Goal: Navigation & Orientation: Find specific page/section

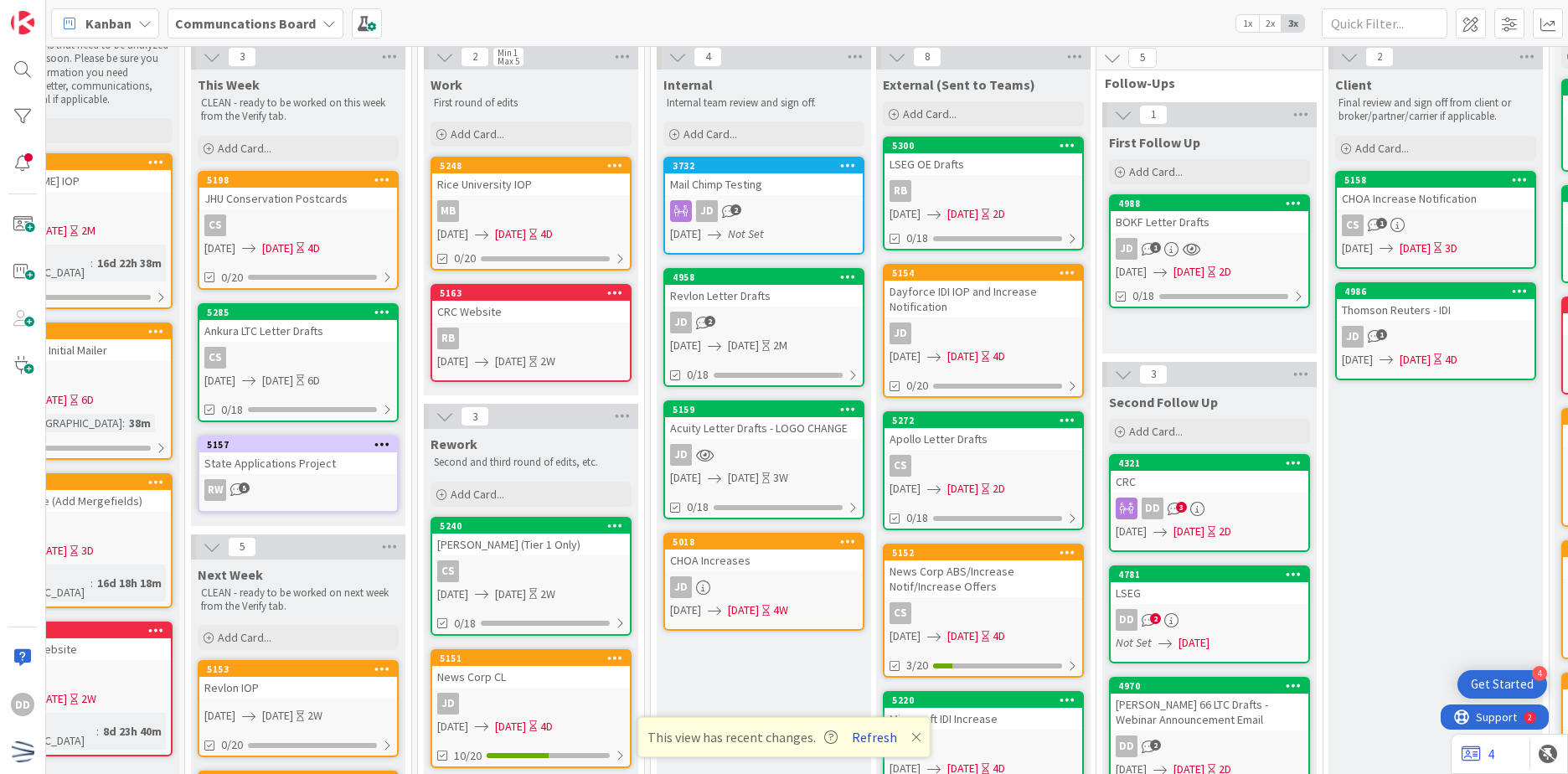
click at [881, 729] on button "Refresh" at bounding box center [874, 737] width 57 height 22
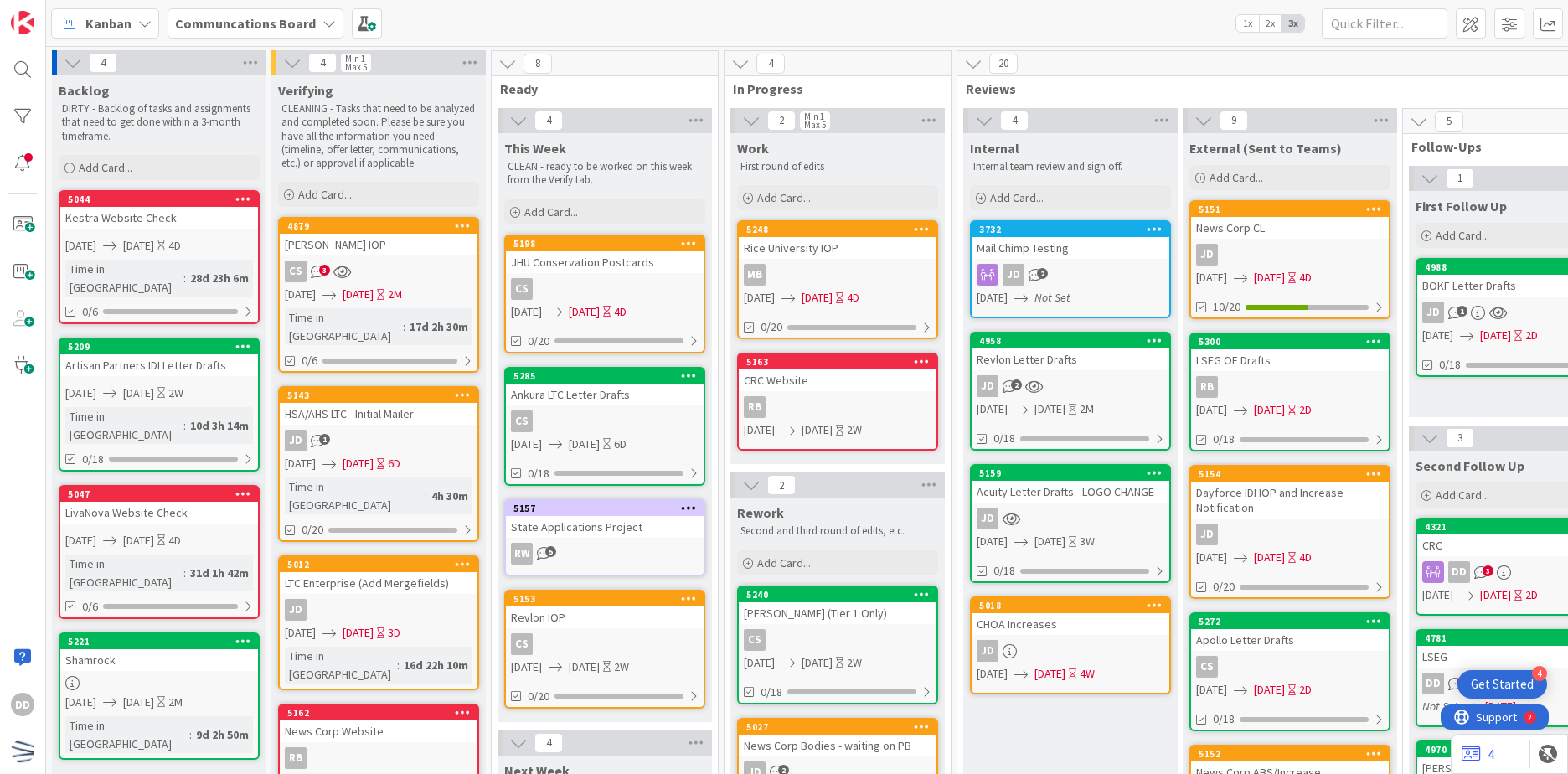
click at [1085, 387] on div "JD 2" at bounding box center [1071, 387] width 197 height 22
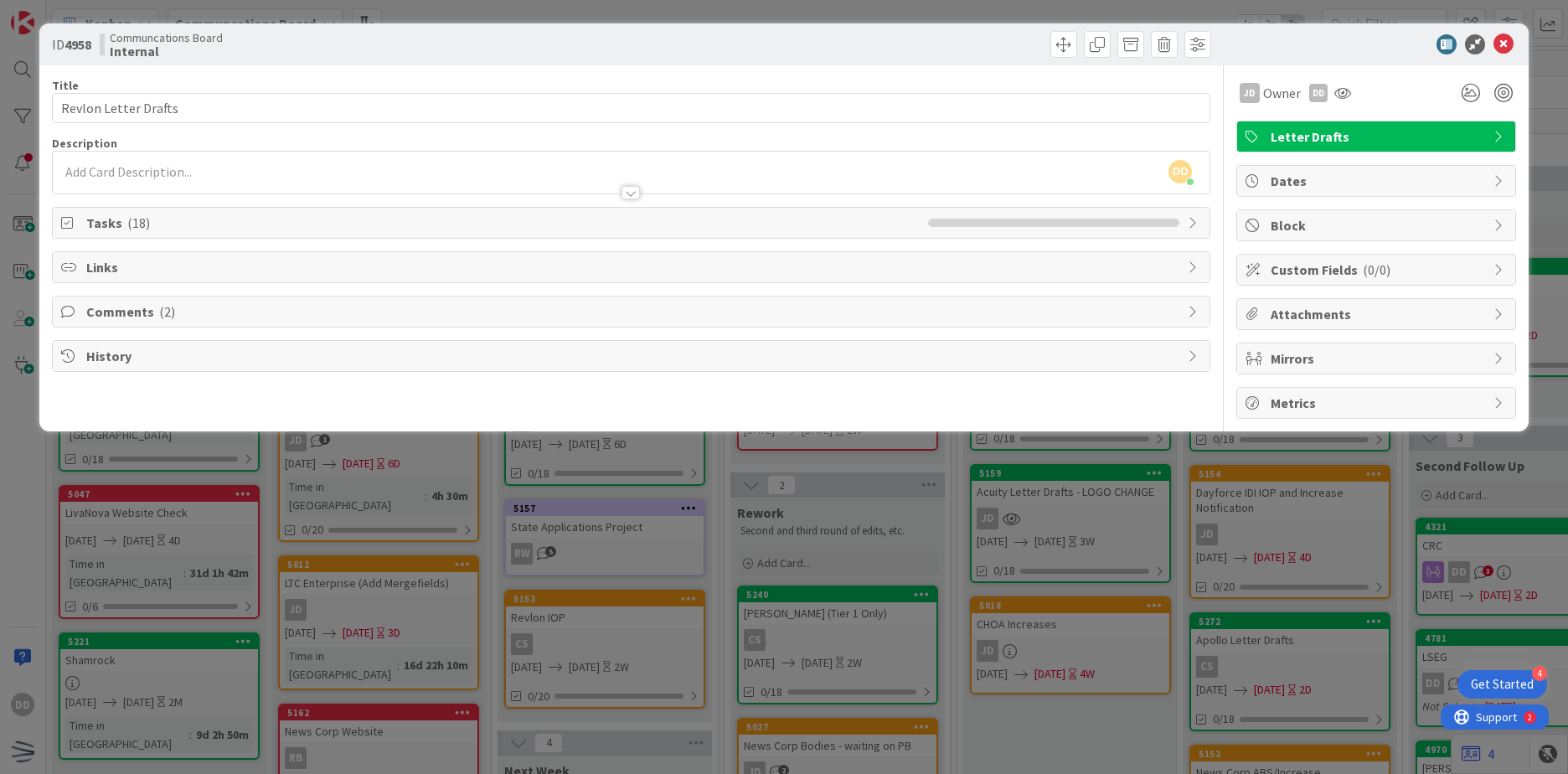
click at [633, 194] on div at bounding box center [631, 192] width 19 height 14
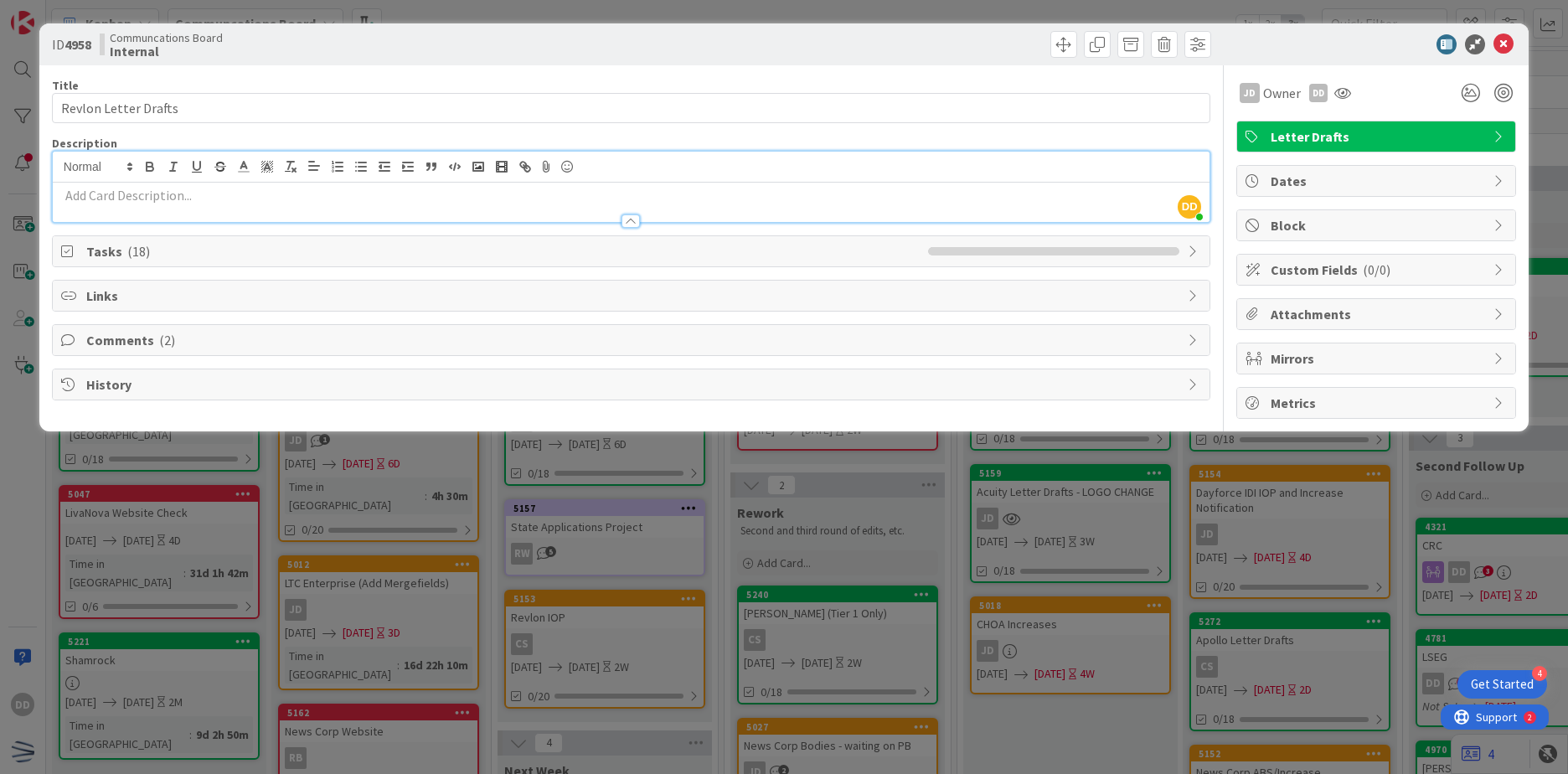
click at [629, 225] on div at bounding box center [631, 221] width 19 height 14
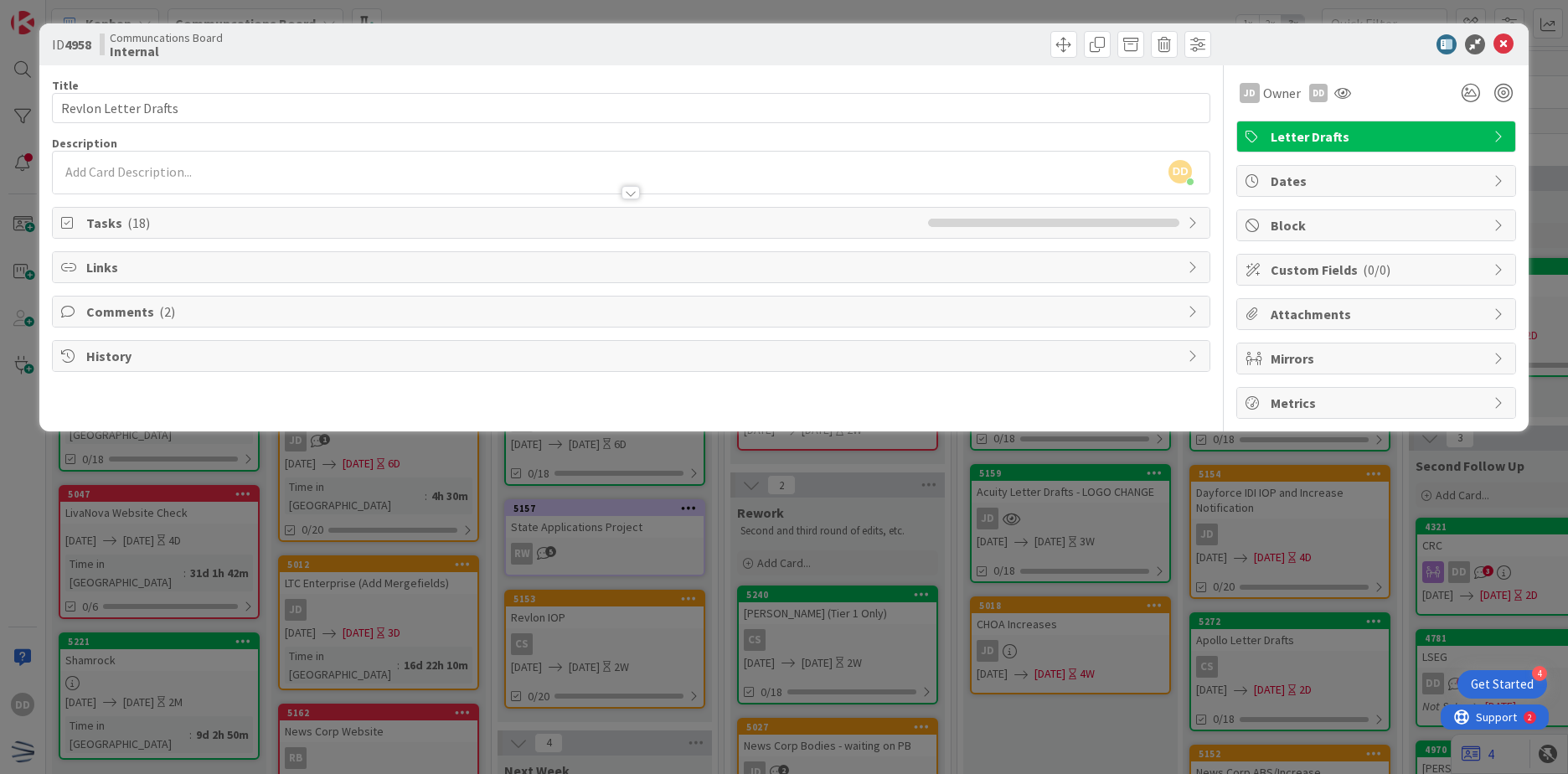
click at [609, 221] on span "Tasks ( 18 )" at bounding box center [502, 223] width 833 height 20
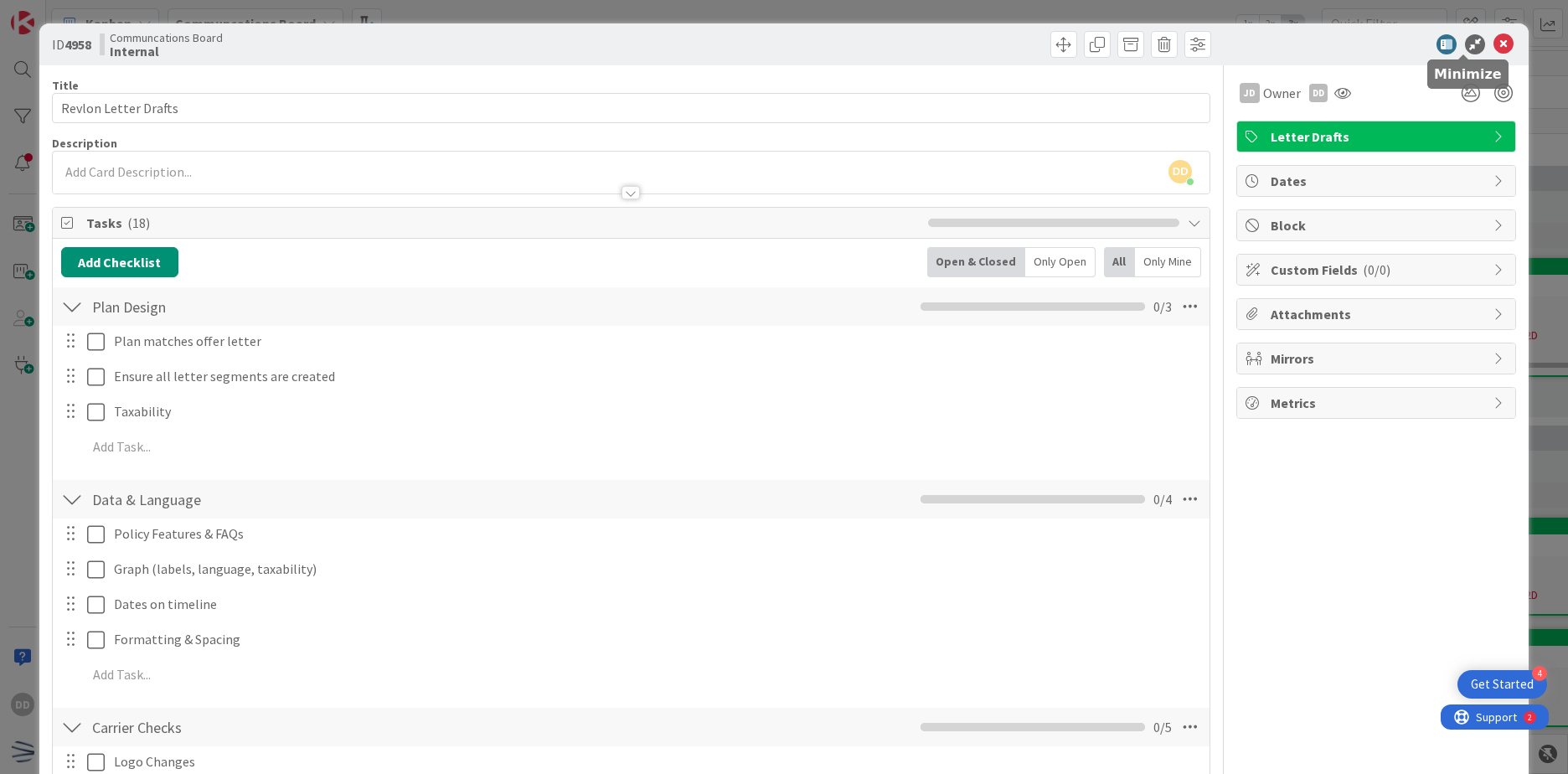
drag, startPoint x: 1463, startPoint y: 44, endPoint x: 1348, endPoint y: 0, distance: 123.1
click at [1465, 47] on icon at bounding box center [1475, 44] width 20 height 20
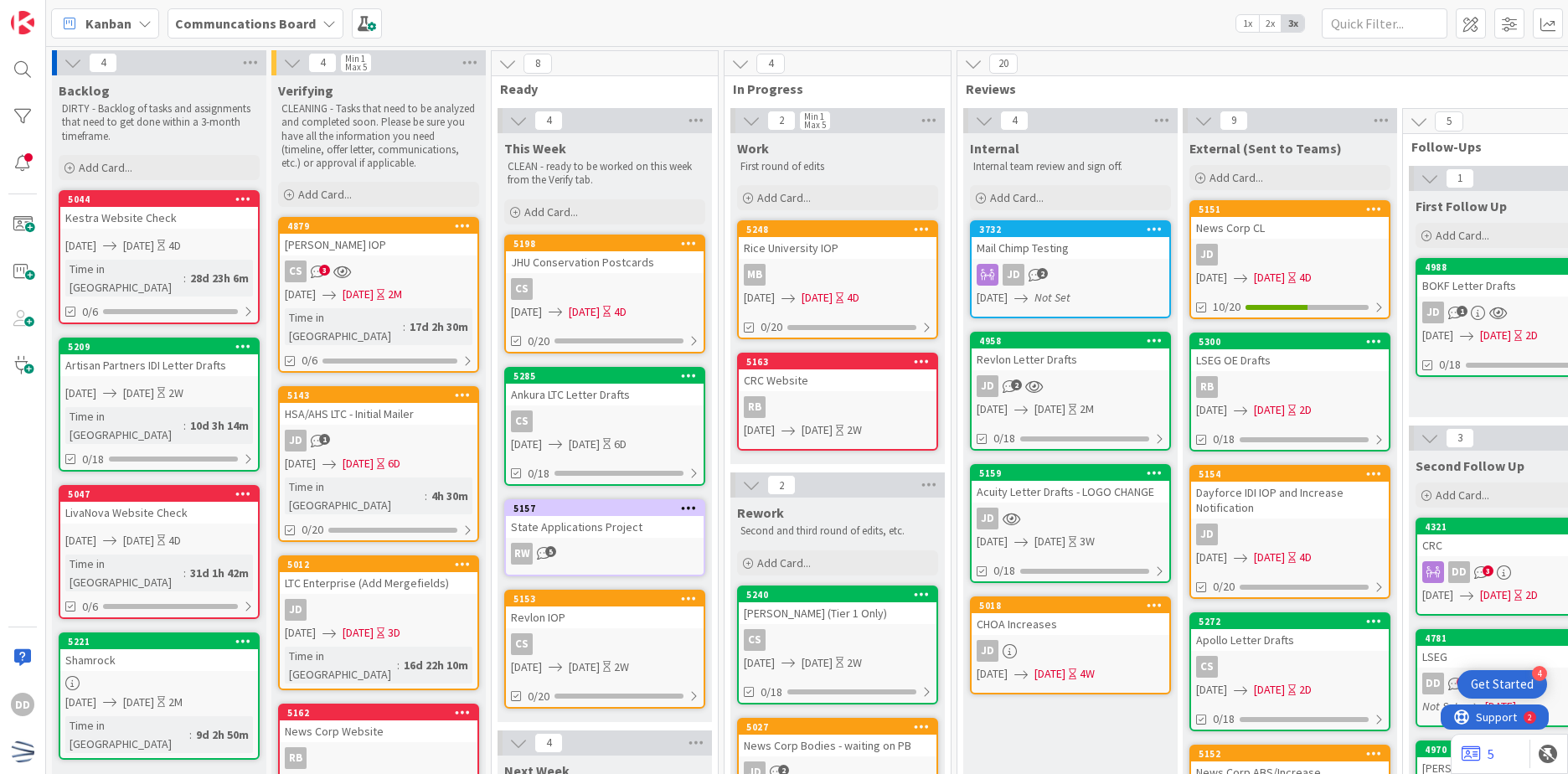
click at [1142, 374] on div "4958 Revlon Letter Drafts JD 2 [DATE] [DATE] 2M 0/18" at bounding box center [1071, 392] width 201 height 119
